Goal: Navigation & Orientation: Go to known website

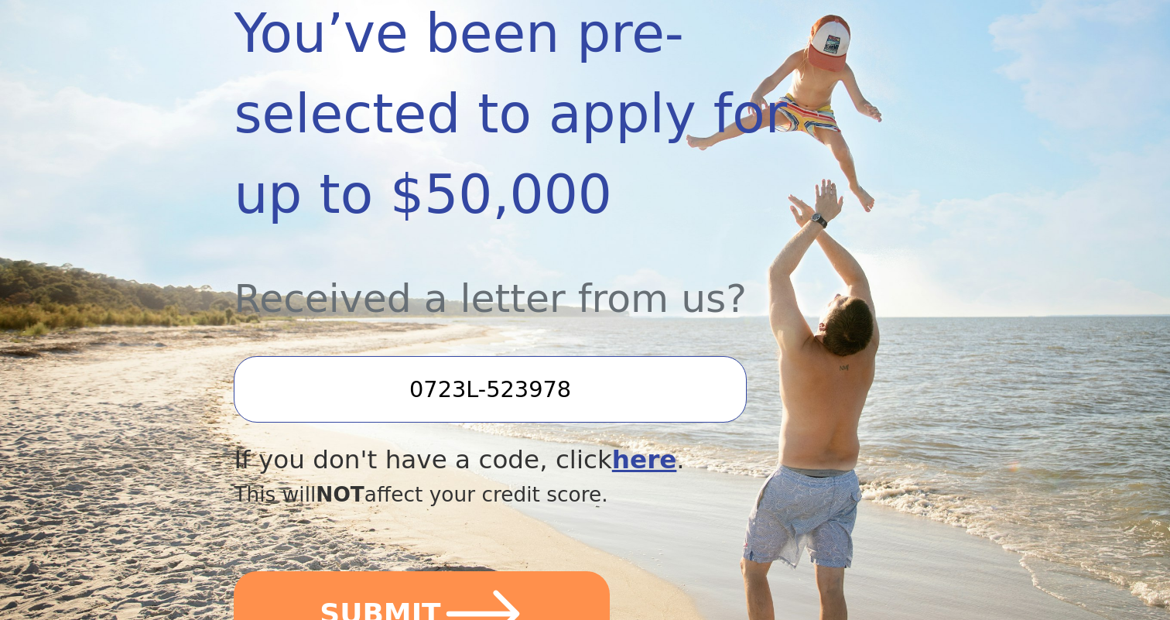
scroll to position [391, 0]
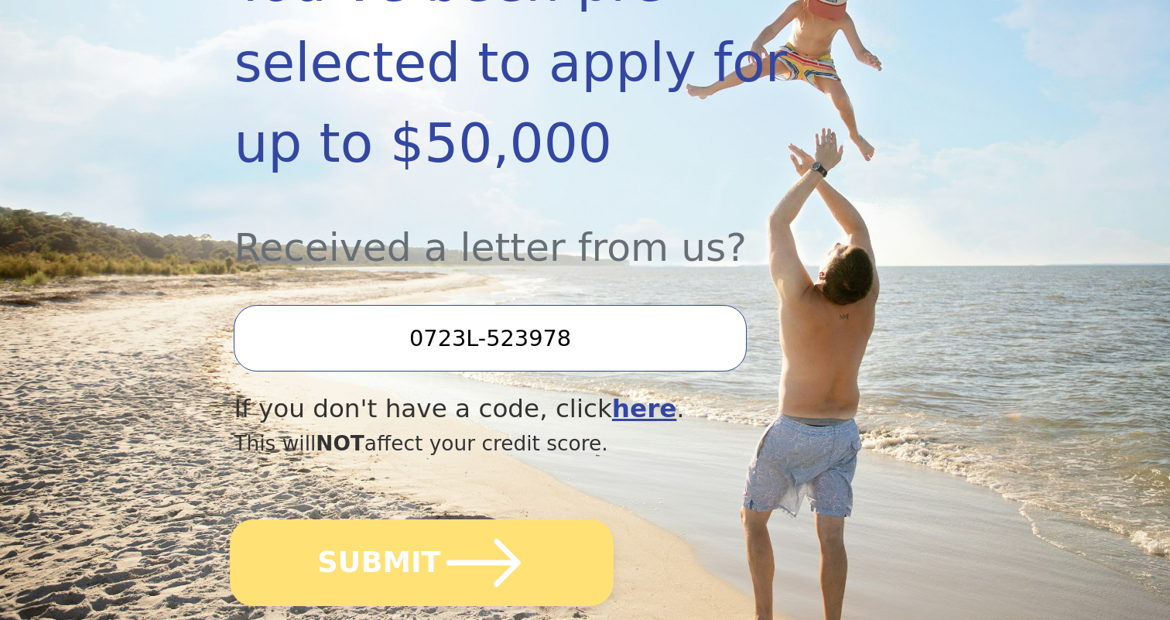
click at [508, 520] on icon "submit" at bounding box center [483, 562] width 85 height 85
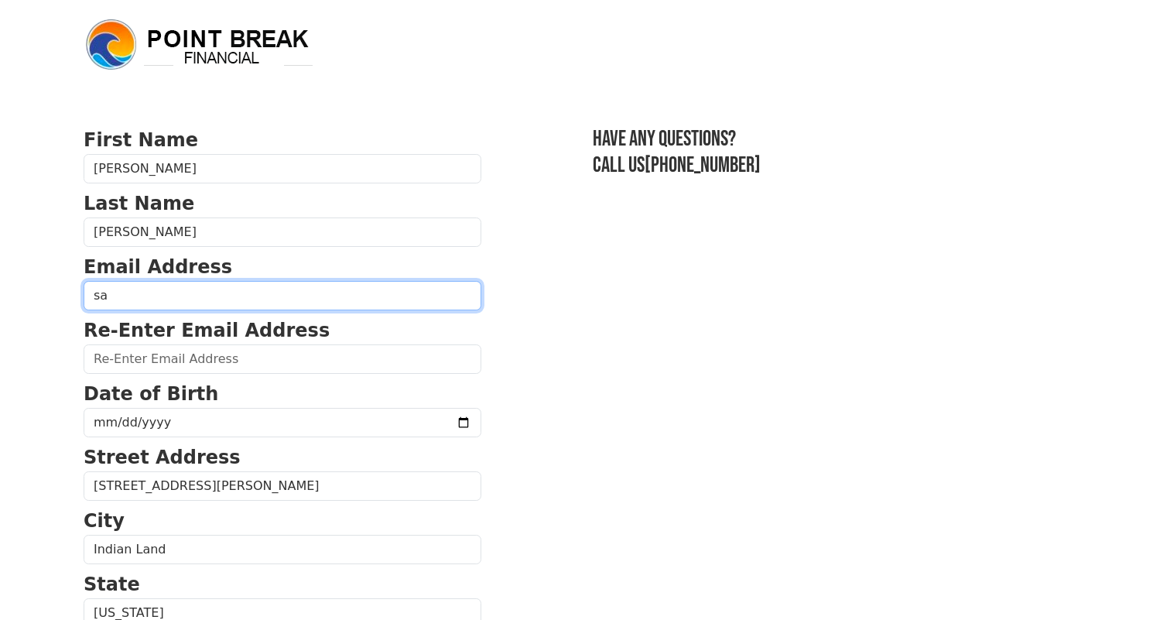
type input "s"
type input "[EMAIL_ADDRESS][DOMAIN_NAME]"
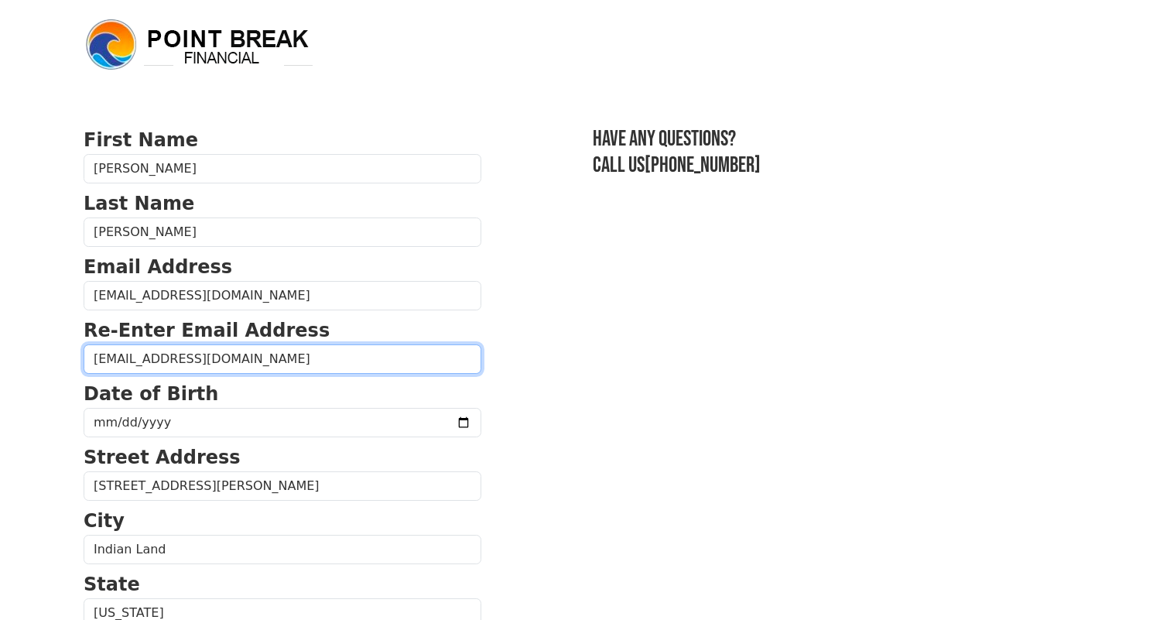
type input "[EMAIL_ADDRESS][DOMAIN_NAME]"
type input "[DATE]"
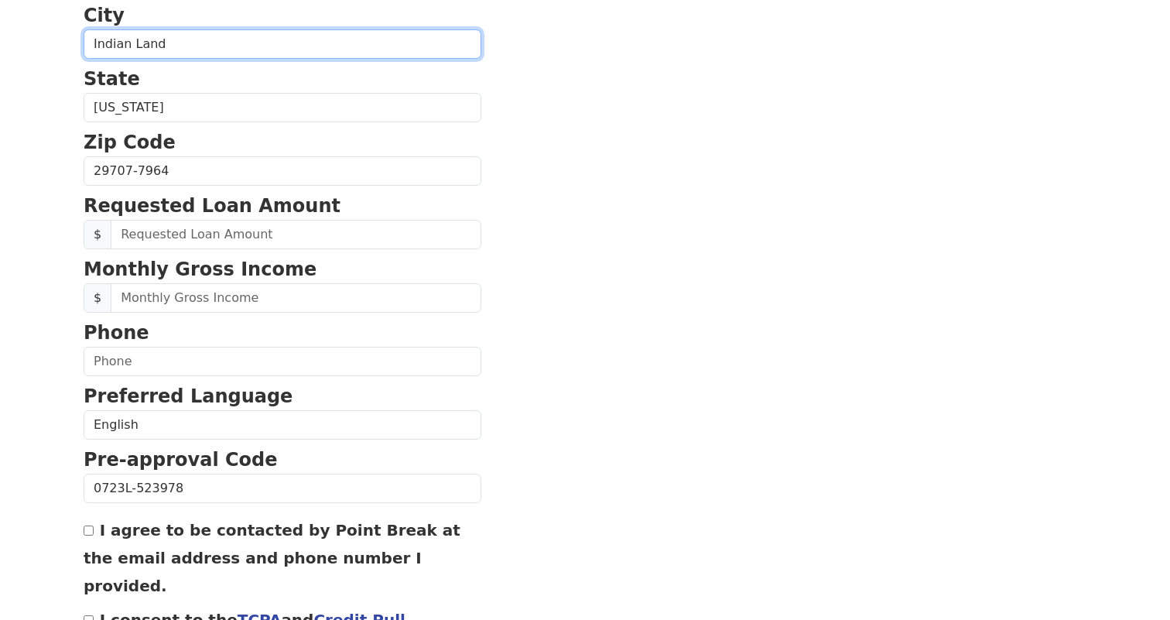
scroll to position [505, 0]
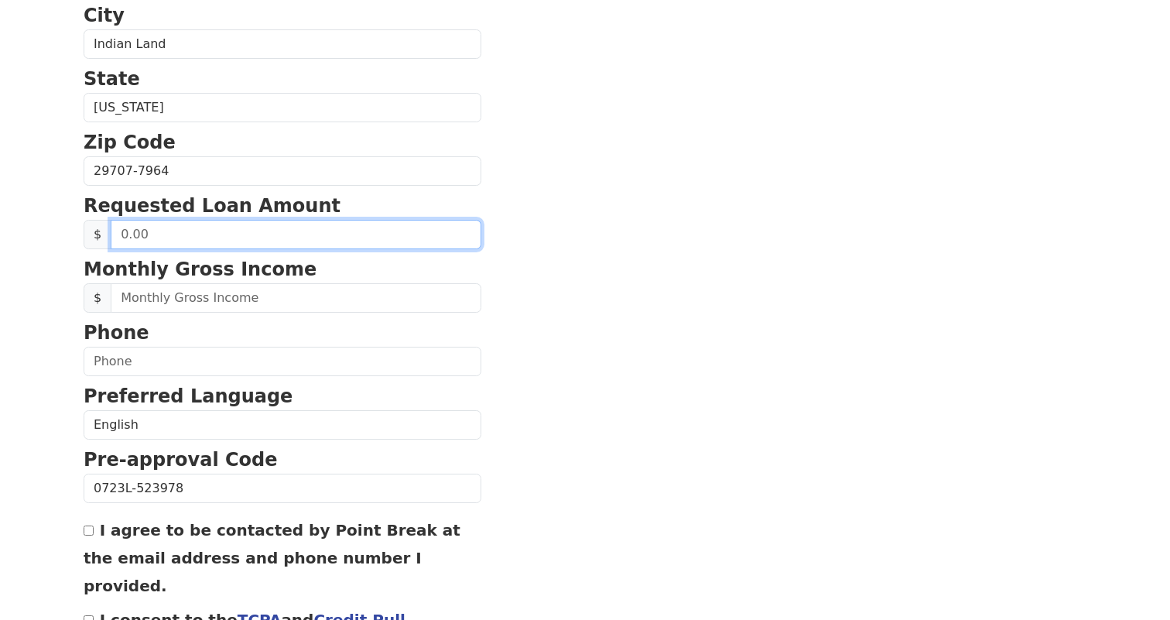
click at [246, 225] on input "text" at bounding box center [296, 234] width 371 height 29
type input "50,000.00"
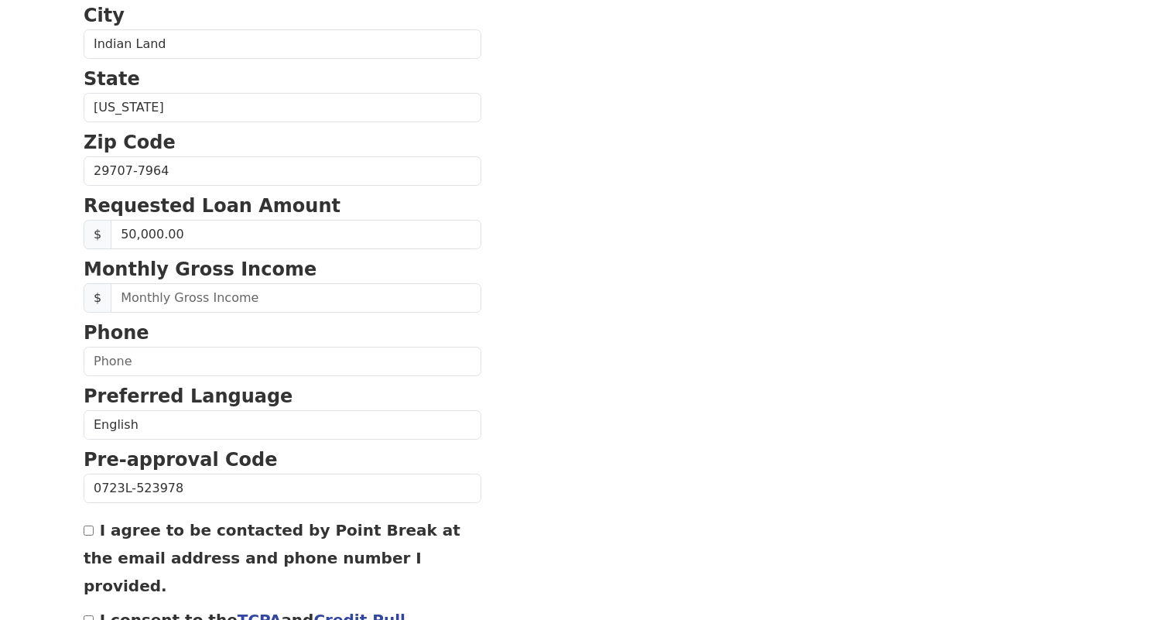
click at [573, 408] on section "First Name Dhivya Last Name Saravanan Email Address divi_maha@yahoo.com Re-Ente…" at bounding box center [585, 172] width 1003 height 1103
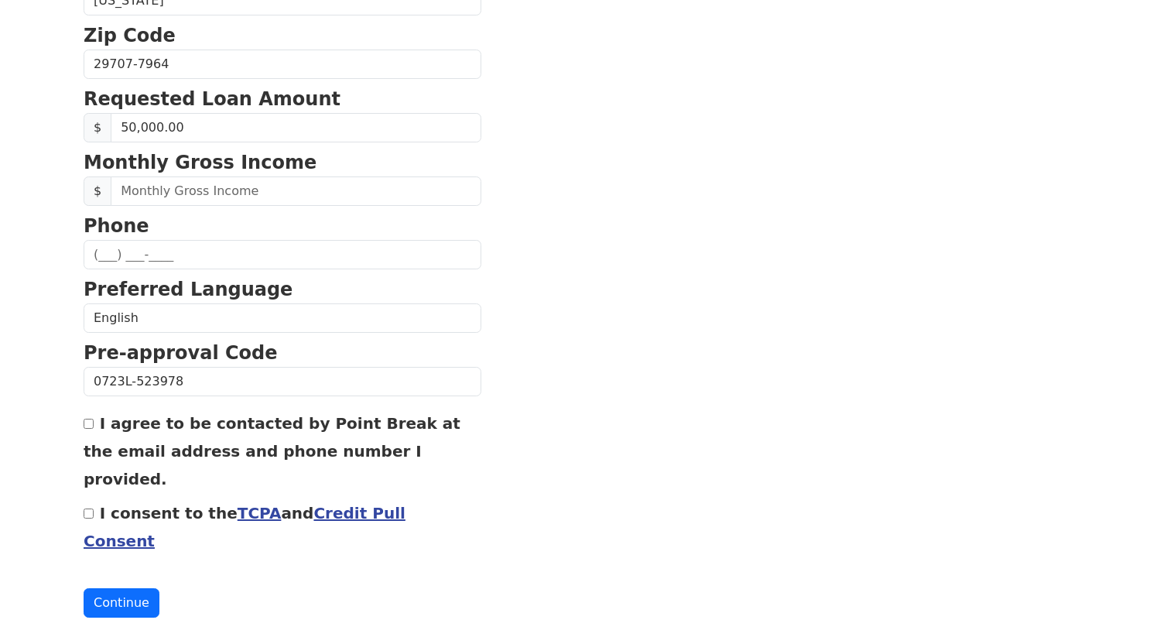
scroll to position [611, 0]
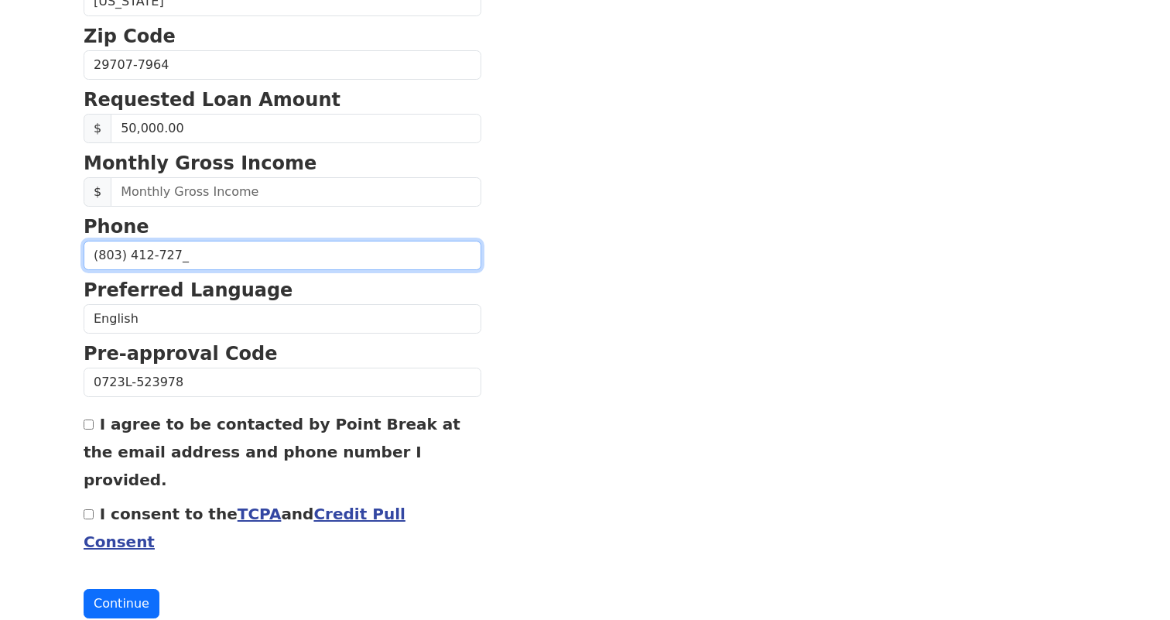
type input "(803) 412-7276"
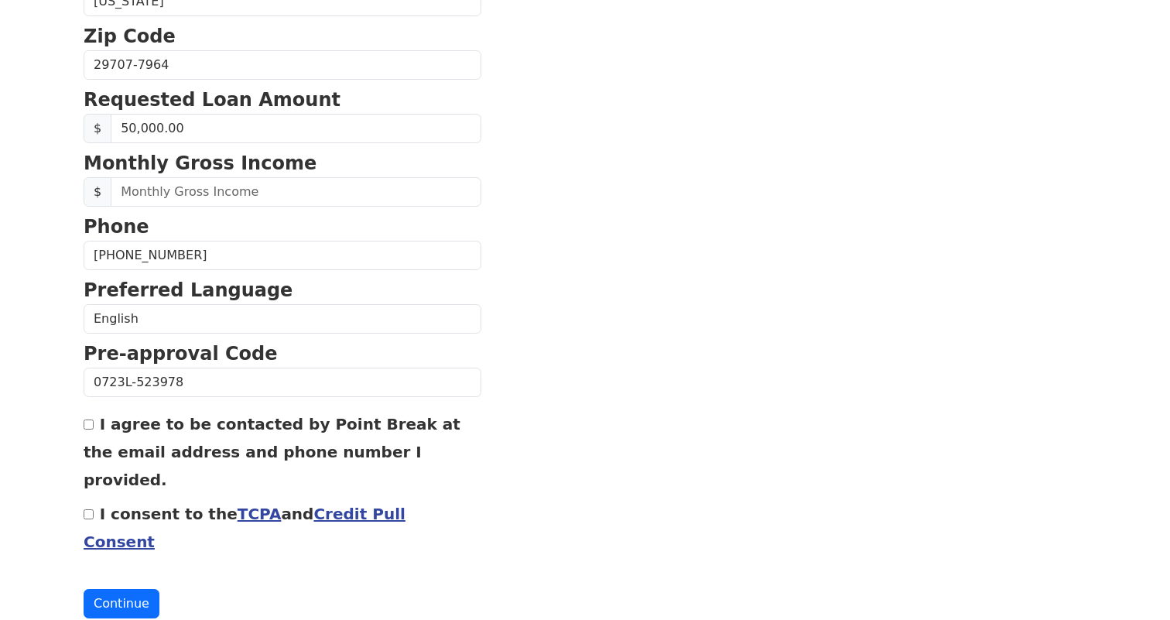
click at [244, 424] on label "I agree to be contacted by Point Break at the email address and phone number I …" at bounding box center [272, 452] width 377 height 74
click at [94, 424] on input "I agree to be contacted by Point Break at the email address and phone number I …" at bounding box center [89, 424] width 10 height 10
checkbox input "true"
click at [141, 505] on label "I consent to the TCPA and Credit Pull Consent" at bounding box center [245, 528] width 322 height 46
click at [94, 509] on input "I consent to the TCPA and Credit Pull Consent" at bounding box center [89, 514] width 10 height 10
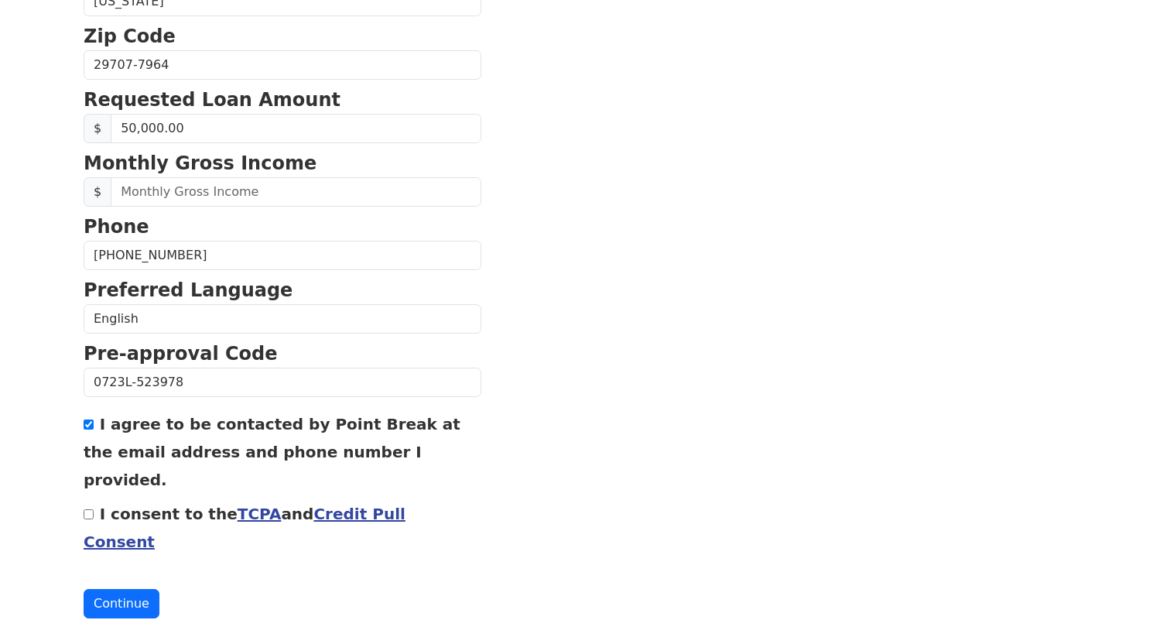
checkbox input "true"
click at [131, 589] on button "Continue" at bounding box center [122, 603] width 76 height 29
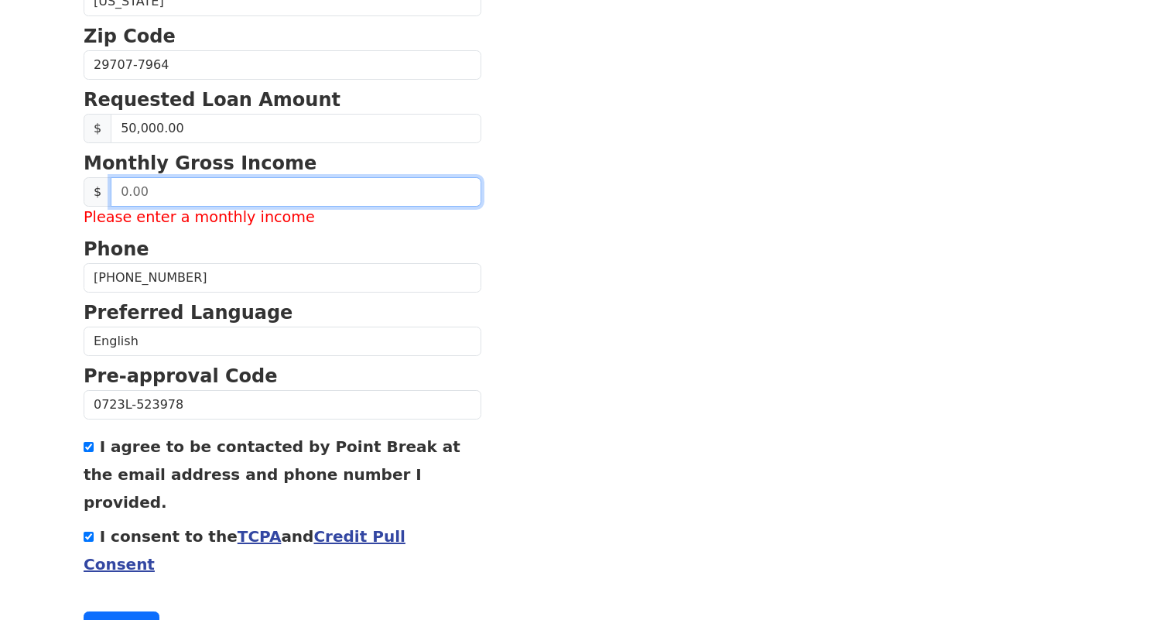
click at [318, 197] on input "text" at bounding box center [296, 191] width 371 height 29
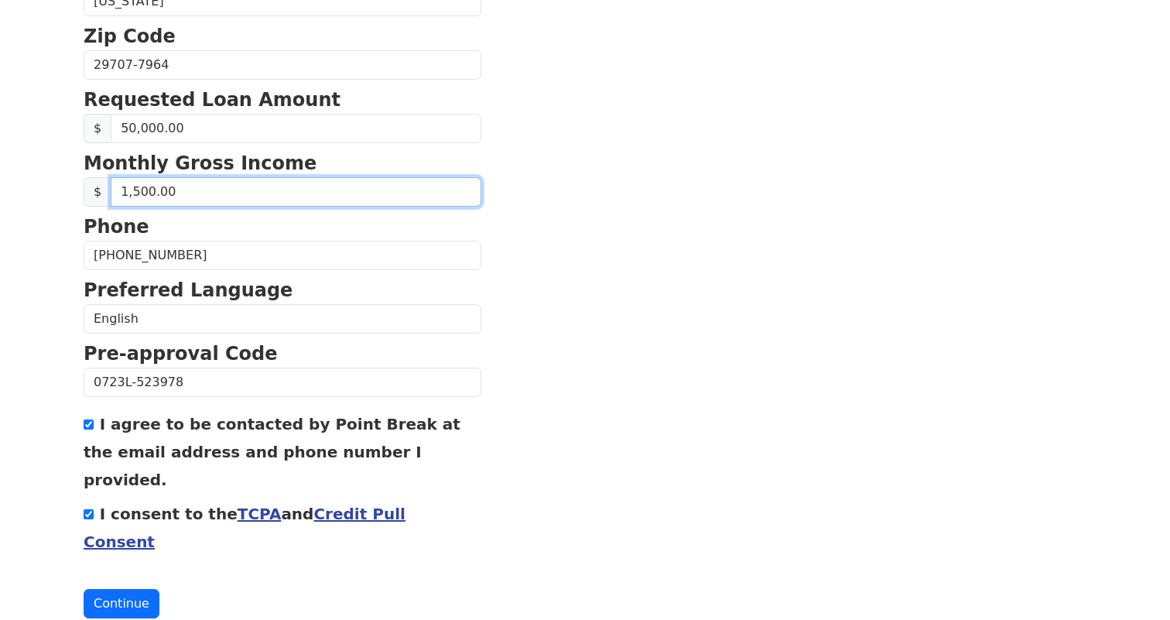
type input "15,000.00"
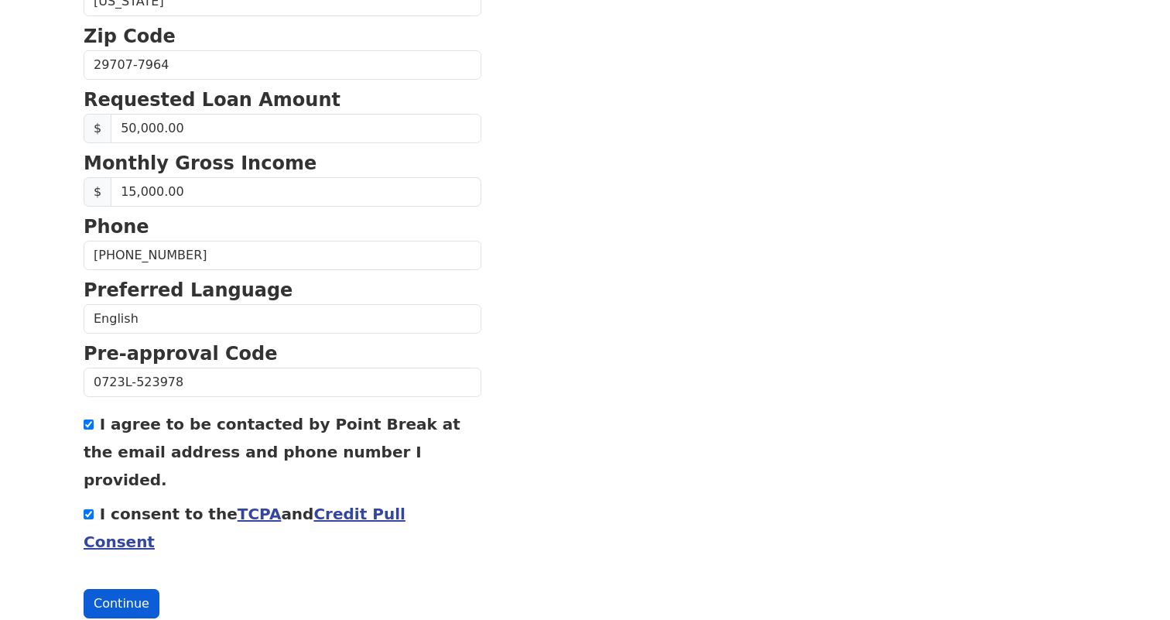
click at [142, 589] on button "Continue" at bounding box center [122, 603] width 76 height 29
